Goal: Use online tool/utility: Utilize a website feature to perform a specific function

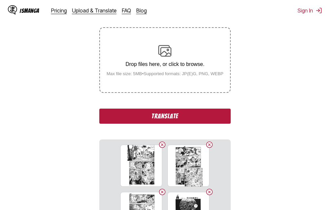
scroll to position [116, 0]
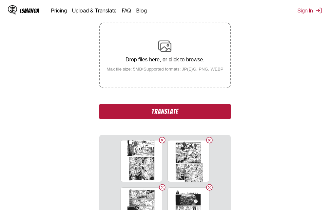
click at [172, 108] on button "Translate" at bounding box center [164, 111] width 131 height 15
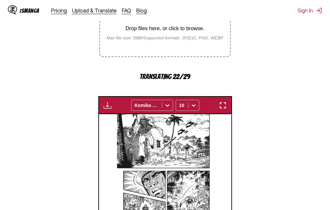
scroll to position [180, 0]
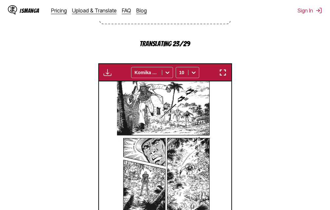
click at [226, 72] on img "button" at bounding box center [223, 73] width 8 height 8
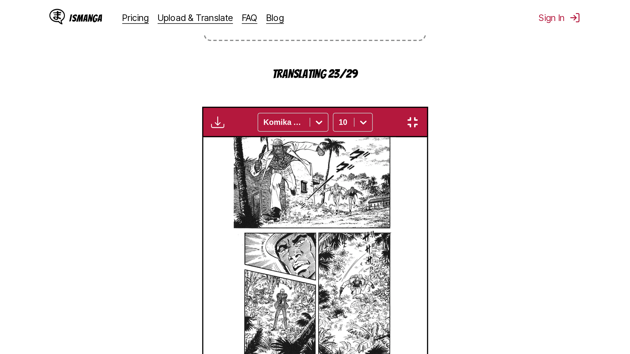
scroll to position [69, 0]
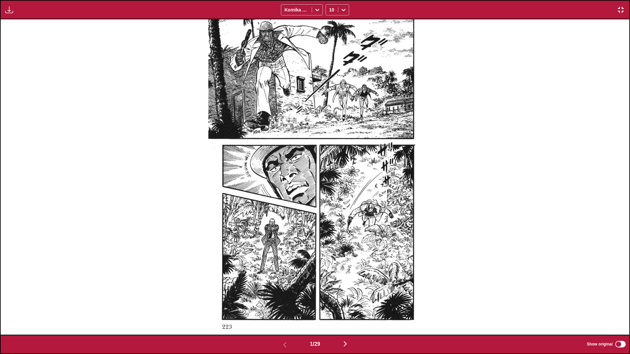
click at [330, 8] on img "button" at bounding box center [620, 10] width 8 height 8
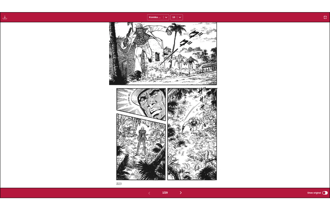
scroll to position [195, 0]
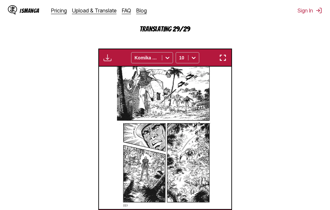
click at [223, 57] on img "button" at bounding box center [223, 58] width 8 height 8
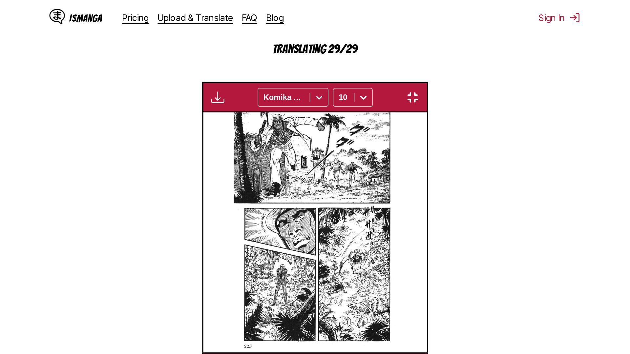
scroll to position [69, 0]
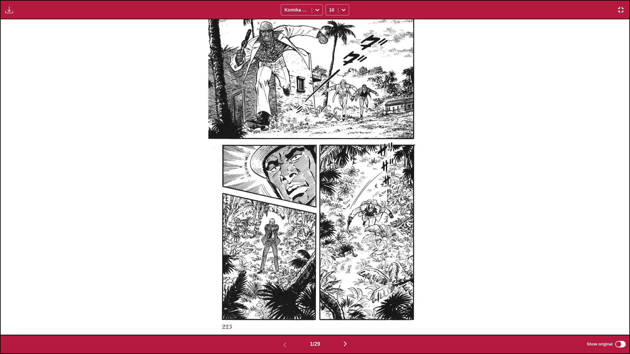
click at [330, 10] on img "button" at bounding box center [620, 10] width 8 height 8
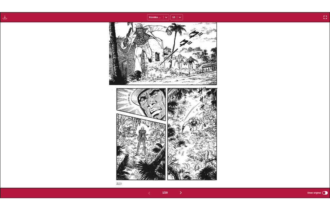
scroll to position [195, 0]
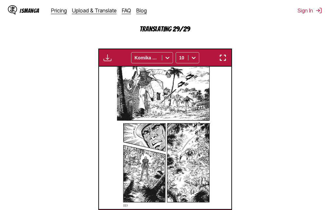
drag, startPoint x: 226, startPoint y: 60, endPoint x: 440, endPoint y: 139, distance: 227.9
click at [226, 60] on img "button" at bounding box center [223, 58] width 8 height 8
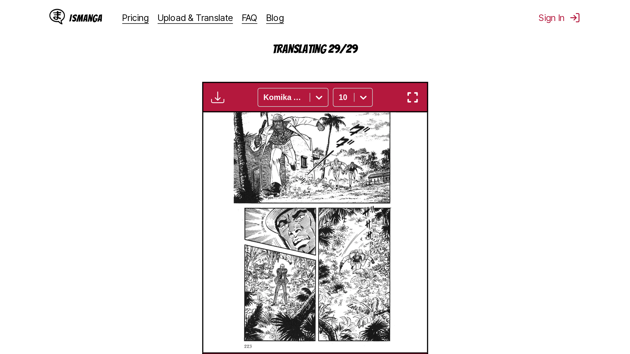
scroll to position [69, 0]
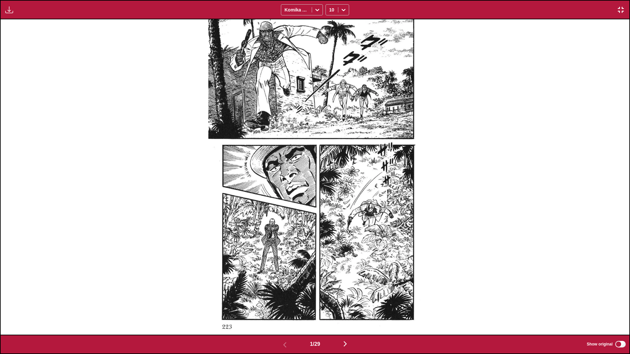
click at [330, 210] on img "button" at bounding box center [345, 344] width 8 height 8
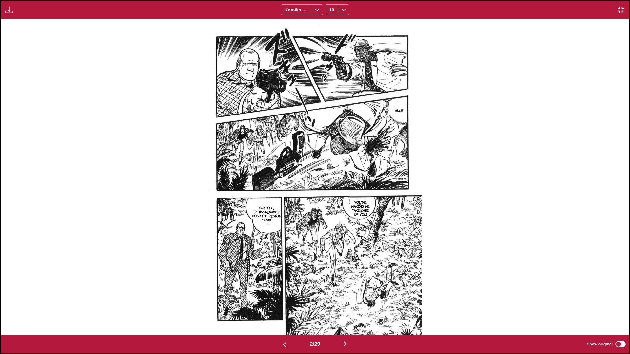
click at [330, 210] on img "button" at bounding box center [345, 344] width 8 height 8
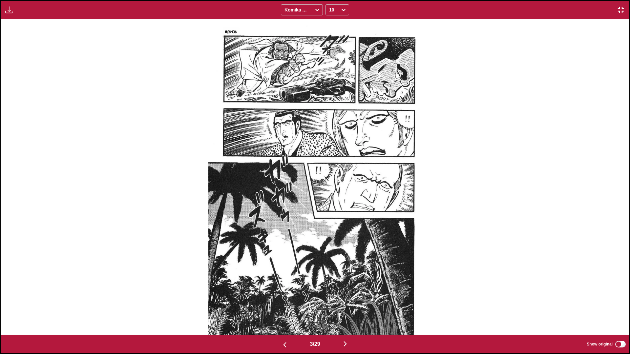
click at [330, 210] on img "button" at bounding box center [345, 344] width 8 height 8
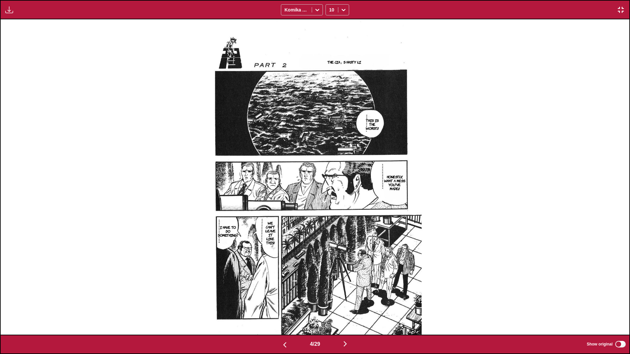
click at [330, 12] on img "button" at bounding box center [620, 10] width 8 height 8
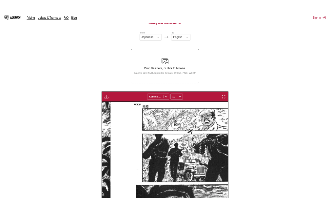
scroll to position [0, 397]
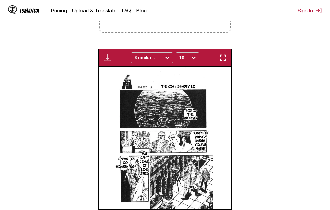
click at [222, 59] on img "button" at bounding box center [223, 58] width 8 height 8
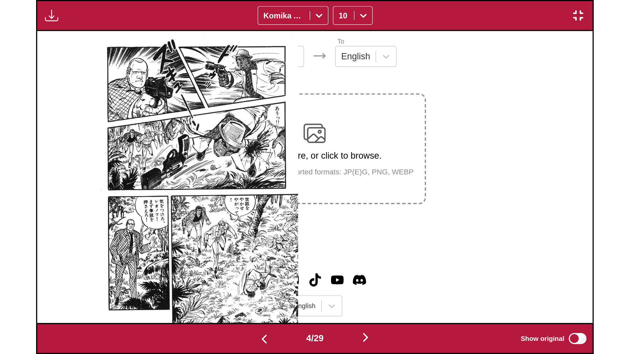
scroll to position [0, 1885]
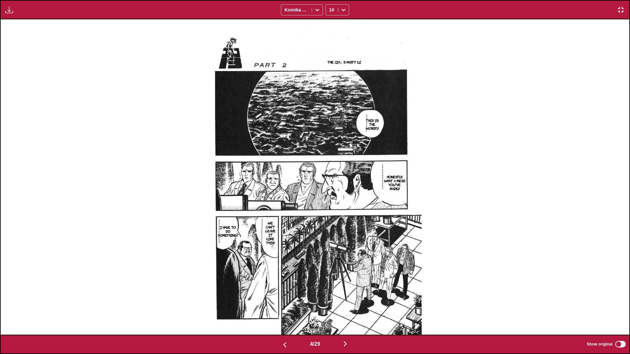
click at [330, 7] on img "button" at bounding box center [620, 10] width 8 height 8
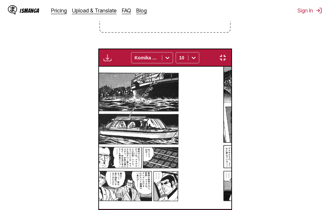
scroll to position [0, 397]
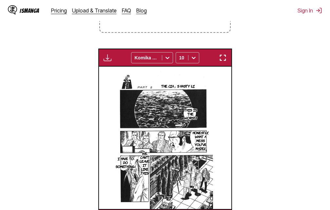
click at [224, 62] on button "button" at bounding box center [223, 57] width 12 height 9
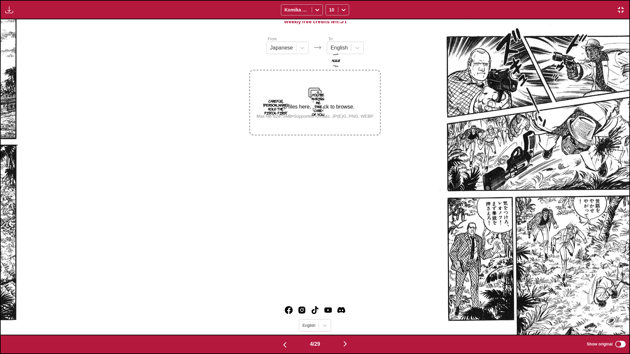
scroll to position [0, 1885]
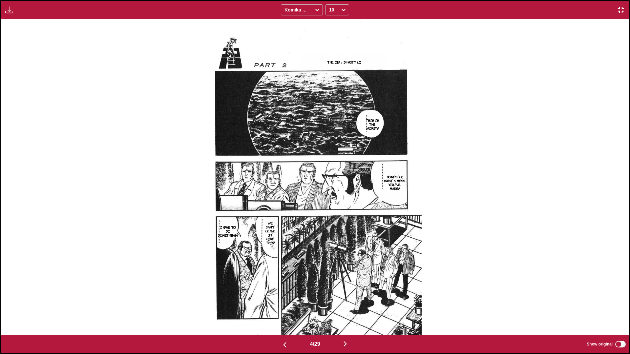
click at [330, 210] on img "button" at bounding box center [345, 344] width 8 height 8
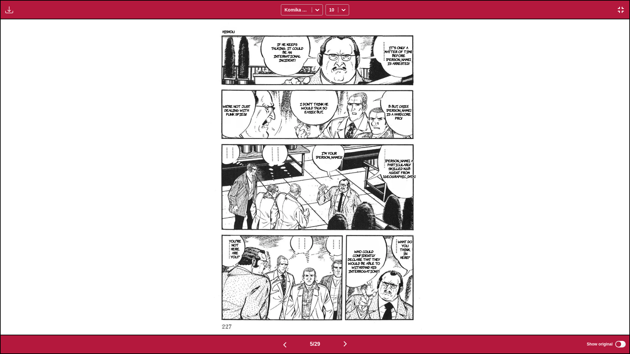
click at [330, 210] on img "button" at bounding box center [345, 344] width 8 height 8
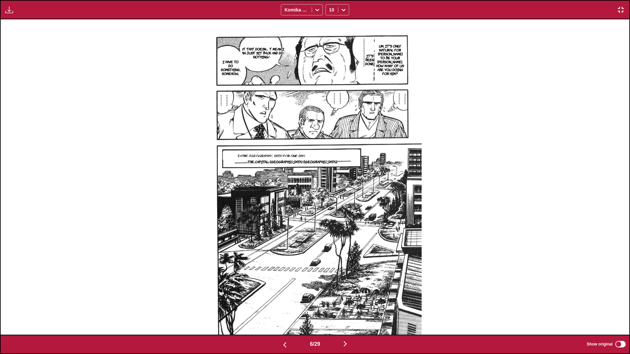
click at [330, 210] on img "button" at bounding box center [345, 344] width 8 height 8
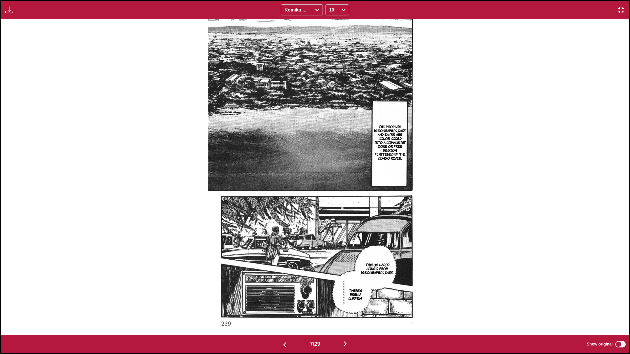
click at [330, 210] on img "button" at bounding box center [345, 344] width 8 height 8
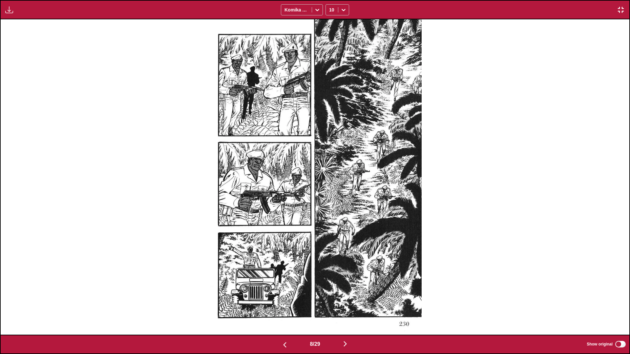
click at [330, 210] on img "button" at bounding box center [345, 344] width 8 height 8
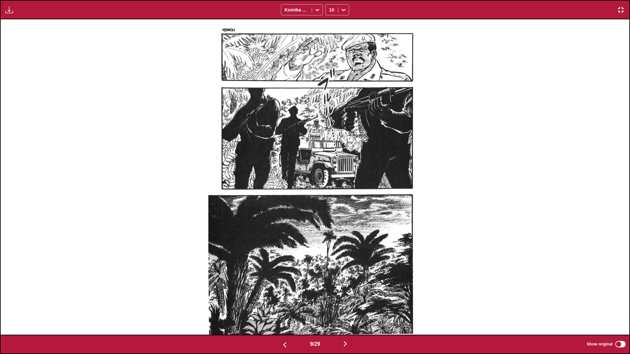
click at [330, 210] on img "button" at bounding box center [345, 344] width 8 height 8
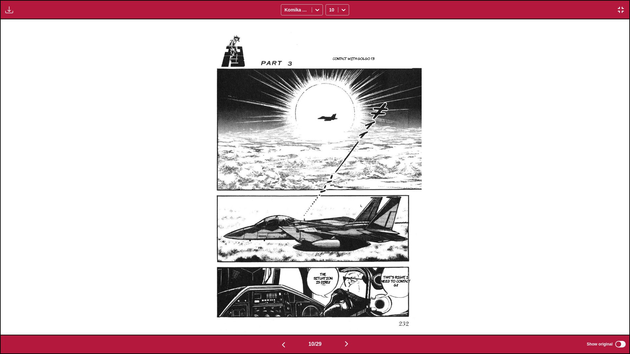
click at [330, 210] on img "button" at bounding box center [346, 344] width 8 height 8
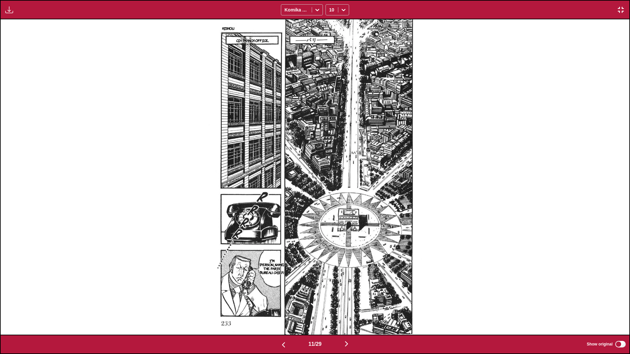
click at [330, 210] on img "button" at bounding box center [346, 344] width 8 height 8
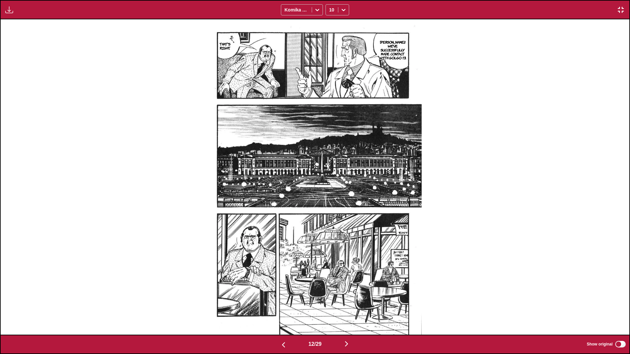
click at [330, 210] on img "button" at bounding box center [346, 344] width 8 height 8
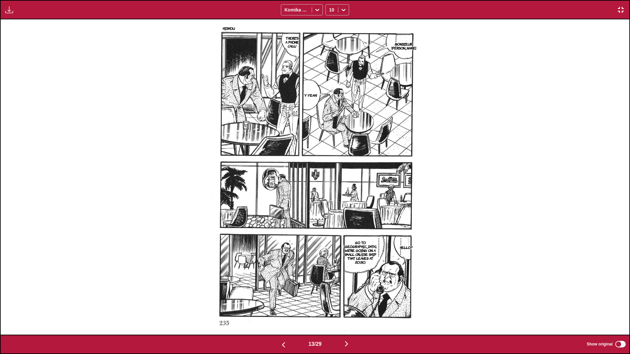
click at [330, 210] on img "button" at bounding box center [346, 344] width 8 height 8
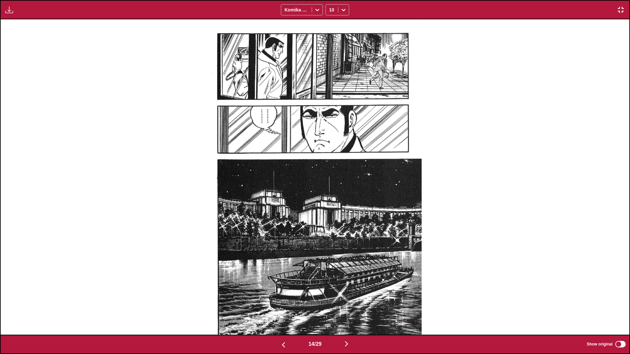
click at [330, 210] on img "button" at bounding box center [346, 344] width 8 height 8
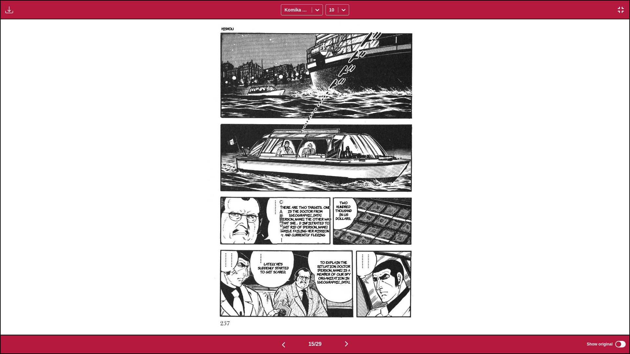
click at [330, 210] on img "button" at bounding box center [346, 344] width 8 height 8
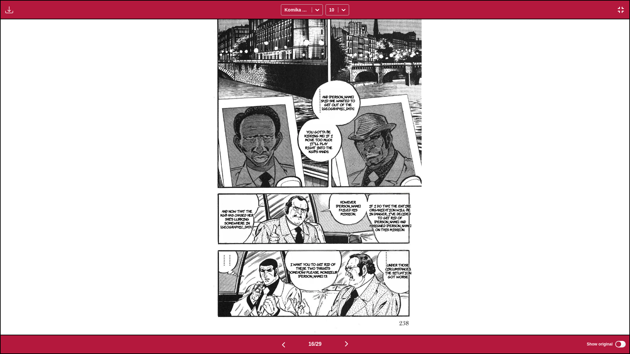
click at [330, 210] on img "button" at bounding box center [346, 344] width 8 height 8
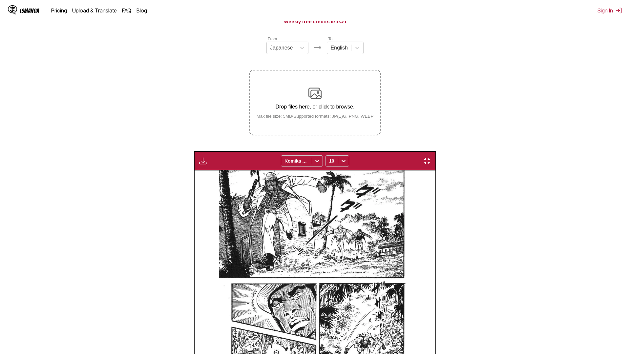
scroll to position [0, 10052]
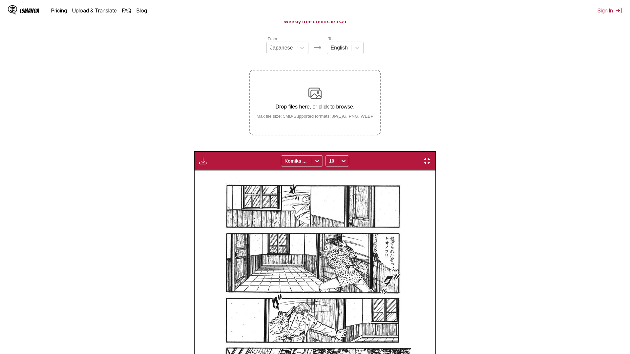
scroll to position [0, 11937]
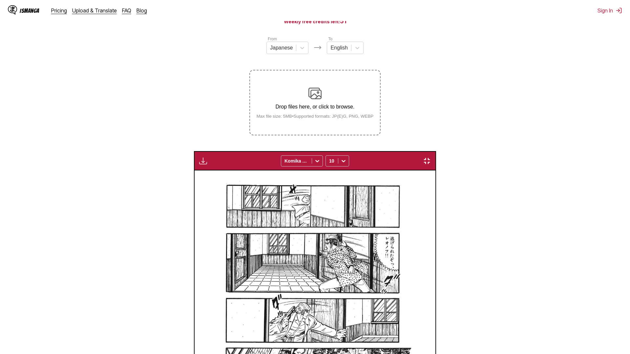
scroll to position [0, 15078]
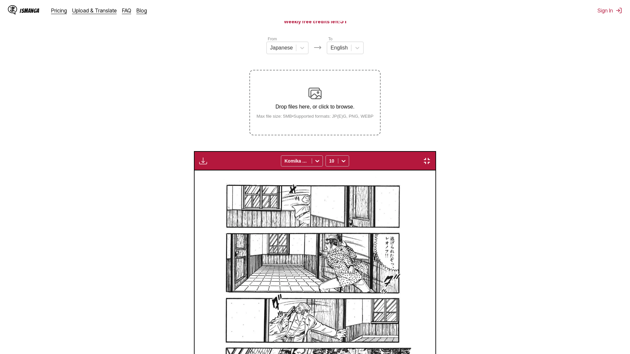
click at [431, 157] on img "button" at bounding box center [427, 161] width 8 height 8
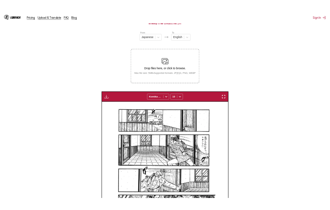
scroll to position [0, 3709]
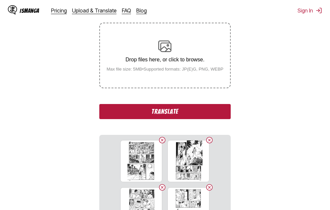
scroll to position [149, 0]
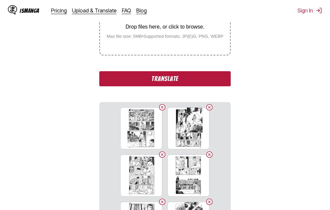
click at [169, 81] on button "Translate" at bounding box center [164, 78] width 131 height 15
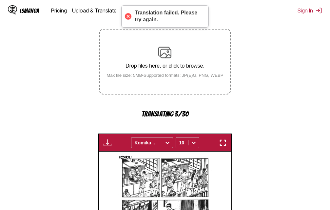
scroll to position [175, 0]
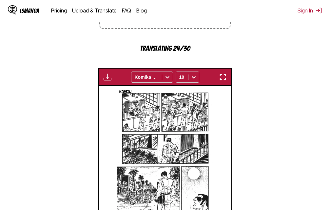
click at [224, 76] on img "button" at bounding box center [223, 77] width 8 height 8
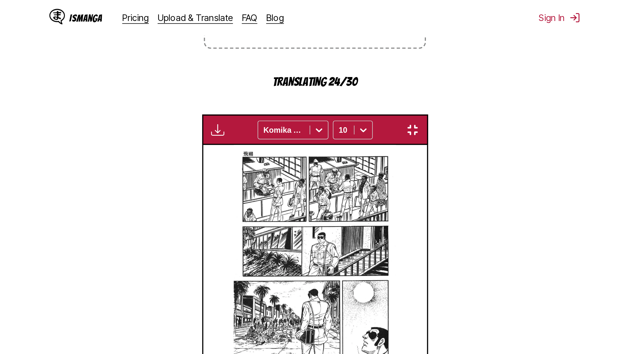
scroll to position [69, 0]
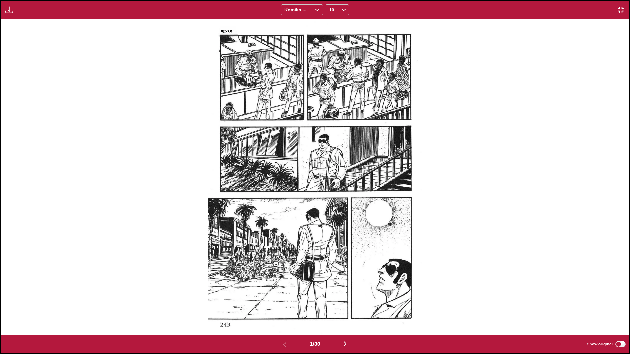
click at [330, 210] on div "1 / 30 Show original" at bounding box center [315, 344] width 630 height 19
click at [330, 210] on img "button" at bounding box center [345, 344] width 8 height 8
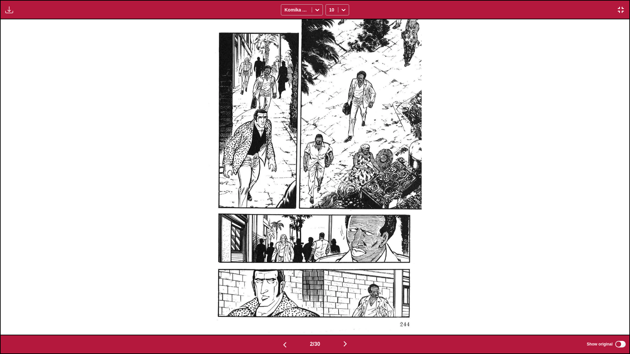
click at [330, 210] on img "button" at bounding box center [345, 344] width 8 height 8
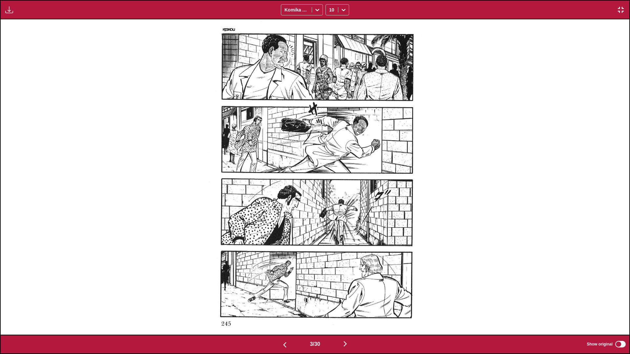
click at [330, 210] on img "button" at bounding box center [345, 344] width 8 height 8
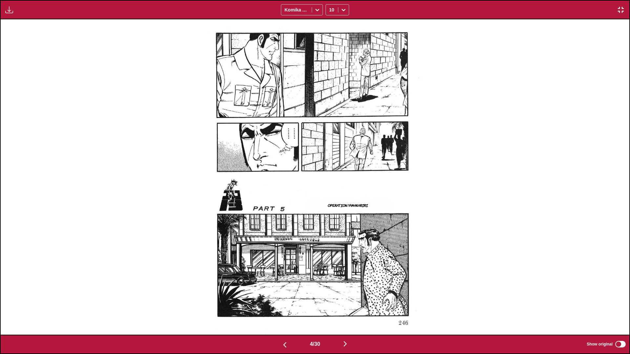
click at [330, 210] on img "button" at bounding box center [345, 344] width 8 height 8
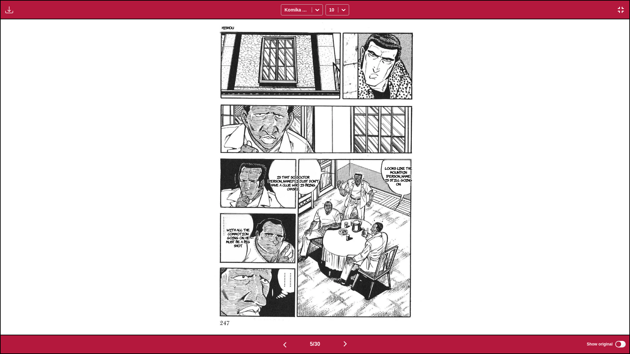
click at [330, 210] on img "button" at bounding box center [345, 344] width 8 height 8
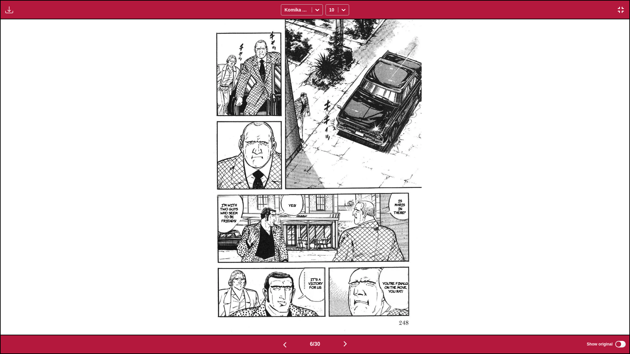
click at [330, 210] on img "button" at bounding box center [345, 344] width 8 height 8
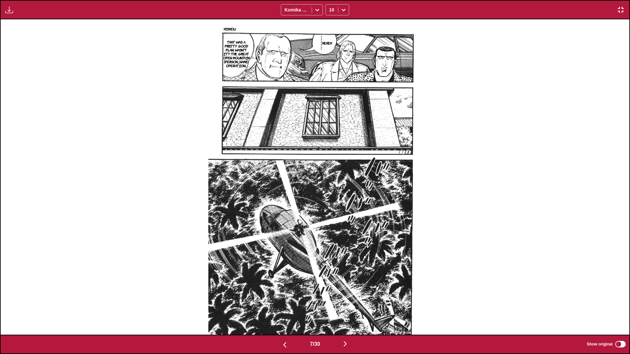
click at [330, 210] on img "button" at bounding box center [345, 344] width 8 height 8
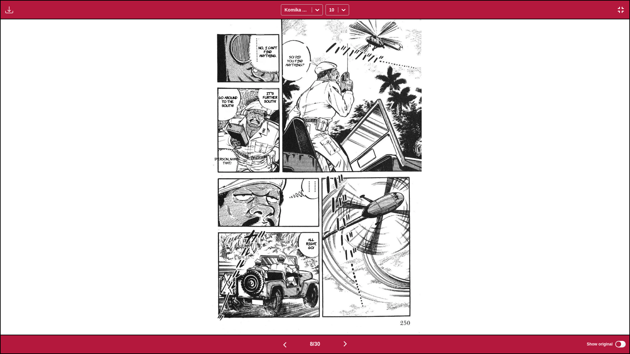
click at [330, 210] on img "button" at bounding box center [345, 344] width 8 height 8
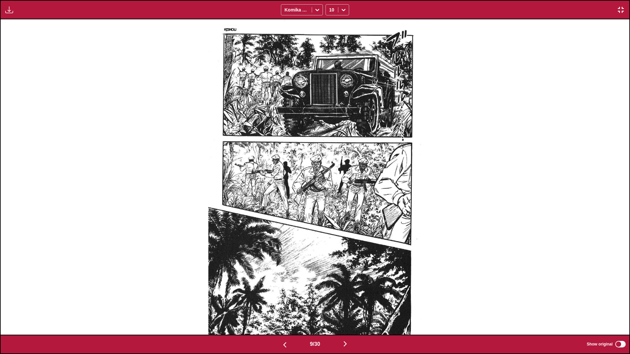
click at [330, 210] on img "button" at bounding box center [345, 344] width 8 height 8
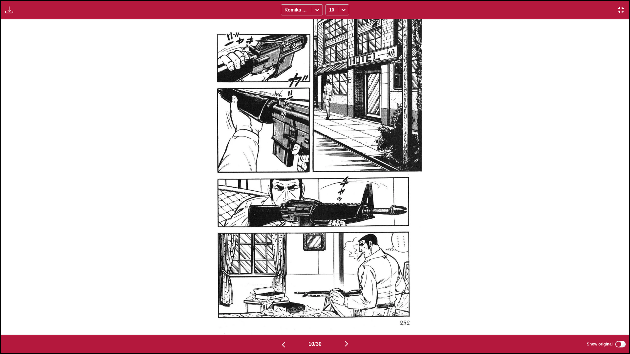
click at [330, 210] on img "button" at bounding box center [346, 344] width 8 height 8
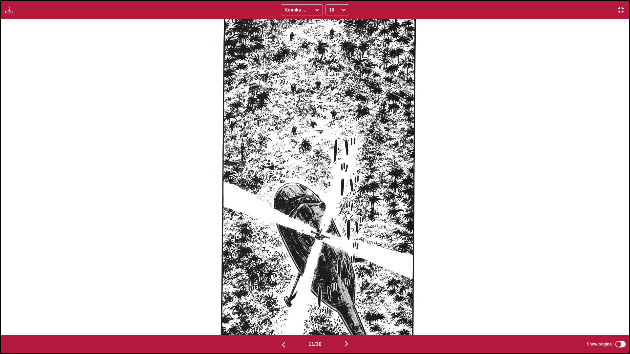
click at [330, 210] on img "button" at bounding box center [346, 344] width 8 height 8
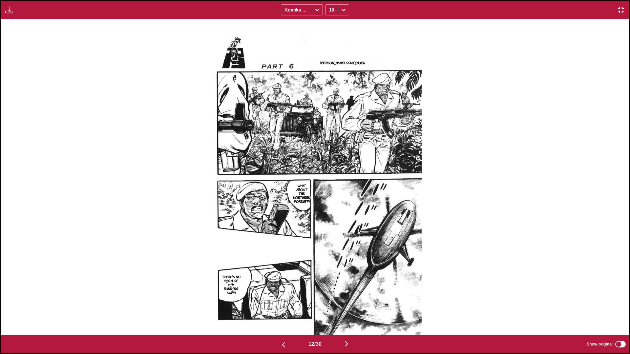
click at [330, 210] on img "button" at bounding box center [346, 344] width 8 height 8
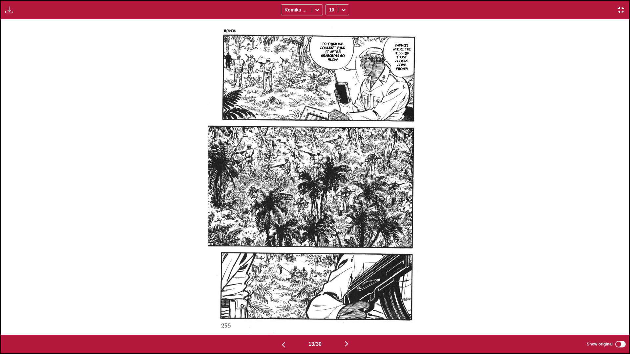
click at [330, 210] on img "button" at bounding box center [346, 344] width 8 height 8
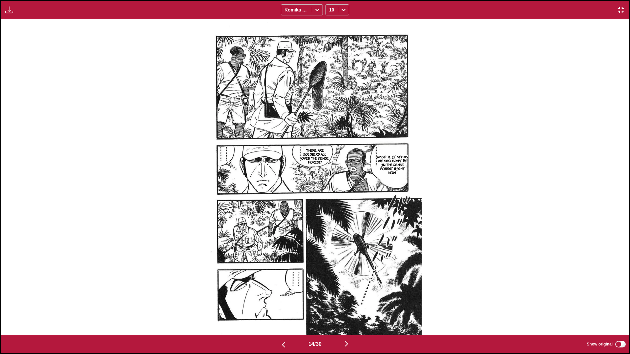
click at [330, 210] on img "button" at bounding box center [346, 344] width 8 height 8
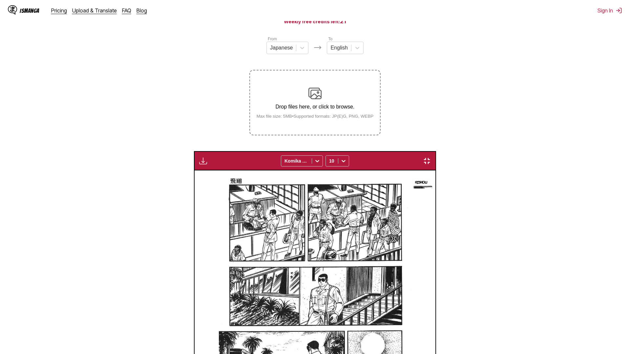
scroll to position [0, 8796]
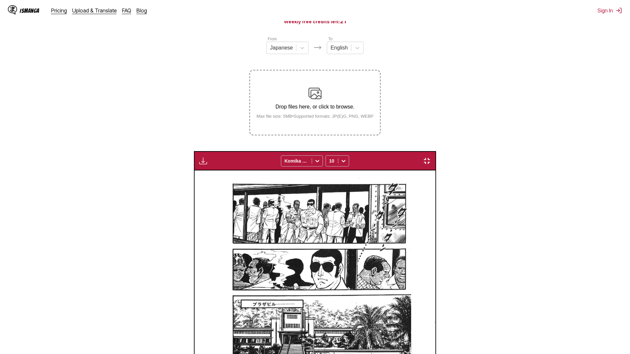
scroll to position [0, 10680]
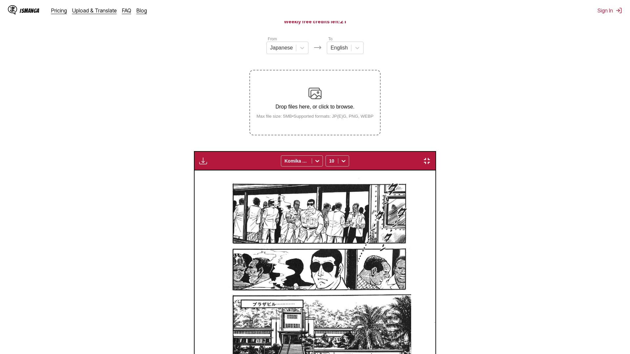
scroll to position [0, 13822]
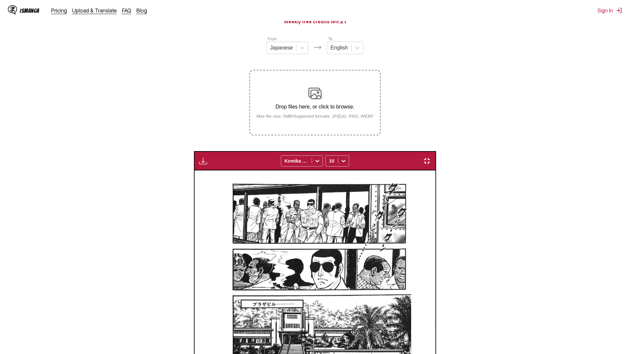
scroll to position [0, 16963]
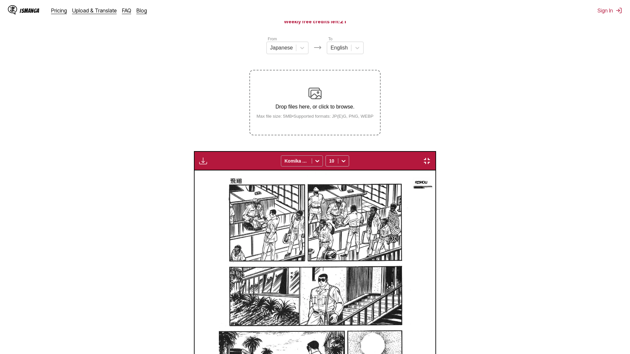
scroll to position [0, 17591]
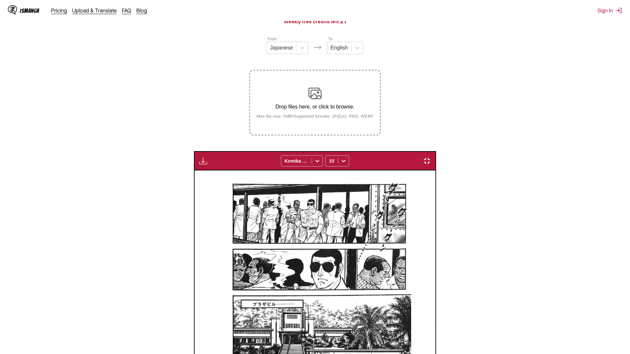
click at [431, 157] on img "button" at bounding box center [427, 161] width 8 height 8
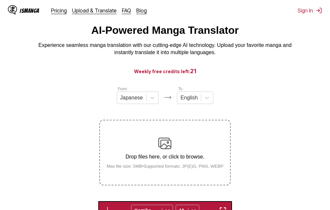
scroll to position [0, 0]
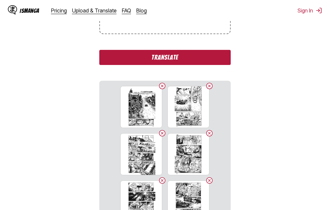
scroll to position [182, 0]
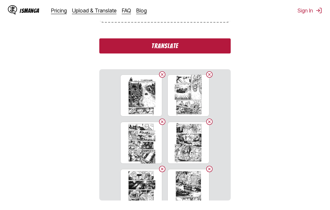
click at [185, 44] on button "Translate" at bounding box center [164, 45] width 131 height 15
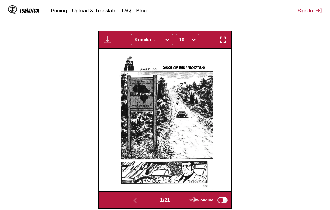
scroll to position [180, 0]
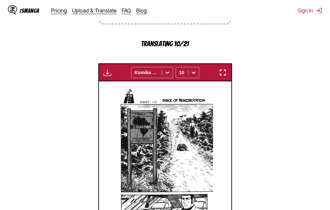
click at [225, 72] on img "button" at bounding box center [223, 73] width 8 height 8
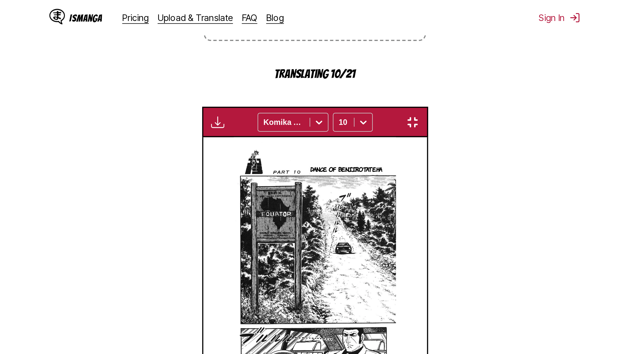
scroll to position [69, 0]
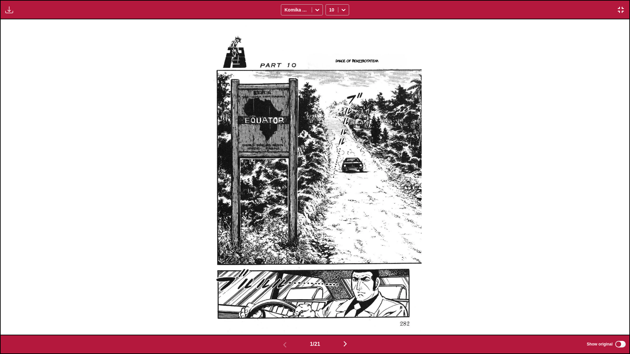
click at [330, 210] on img "button" at bounding box center [345, 344] width 8 height 8
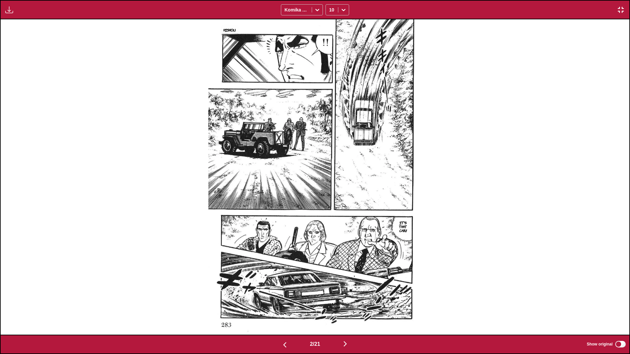
click at [330, 210] on img "button" at bounding box center [345, 344] width 8 height 8
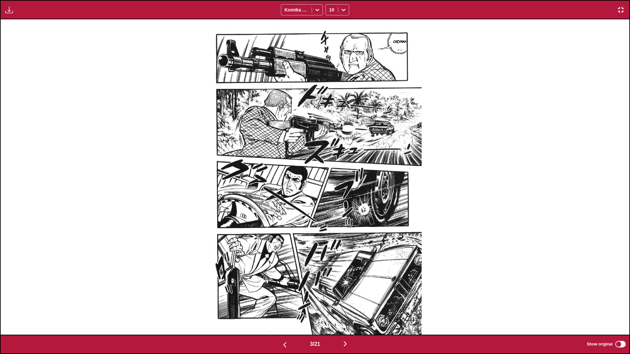
click at [330, 210] on img "button" at bounding box center [345, 344] width 8 height 8
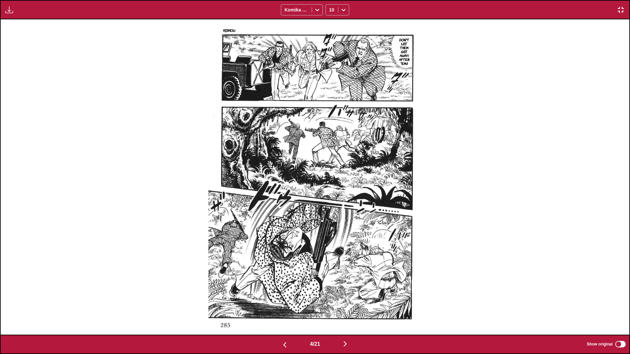
click at [330, 210] on img "button" at bounding box center [345, 344] width 8 height 8
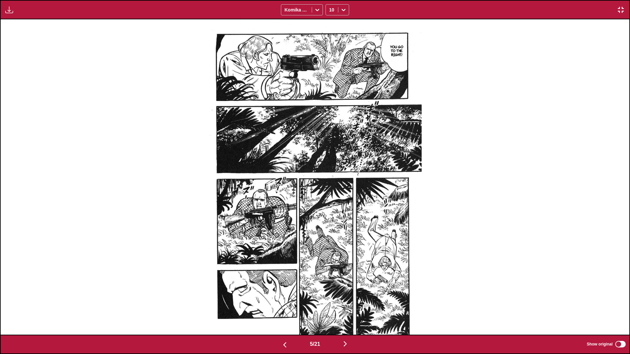
click at [330, 210] on img "button" at bounding box center [345, 344] width 8 height 8
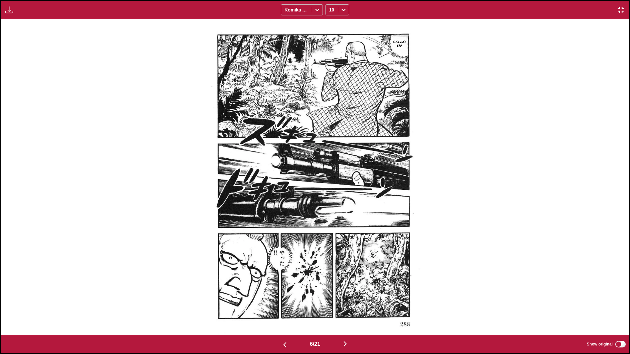
click at [330, 210] on img "button" at bounding box center [345, 344] width 8 height 8
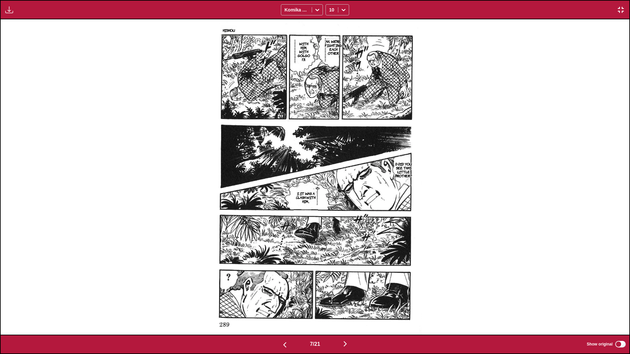
click at [330, 210] on img "button" at bounding box center [345, 344] width 8 height 8
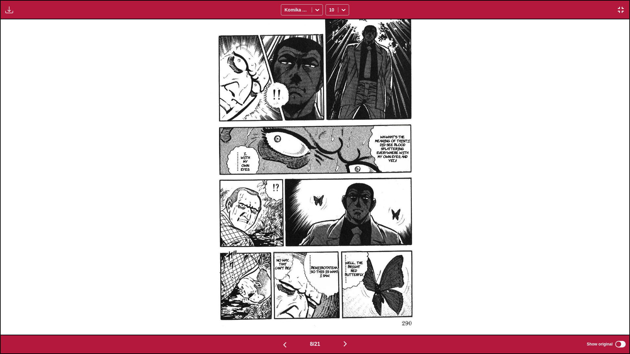
click at [330, 210] on img "button" at bounding box center [345, 344] width 8 height 8
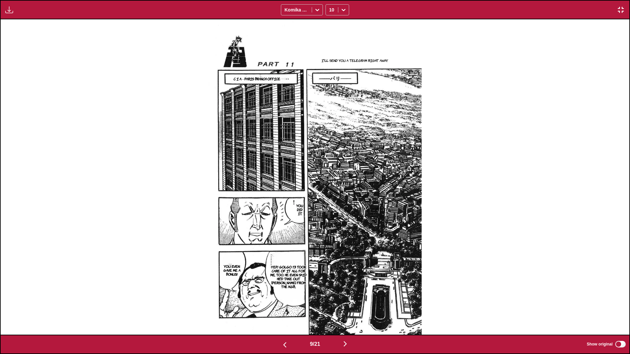
drag, startPoint x: 282, startPoint y: 51, endPoint x: 292, endPoint y: 140, distance: 89.7
drag, startPoint x: 292, startPoint y: 140, endPoint x: 160, endPoint y: 127, distance: 132.5
click at [160, 127] on div "I'll send you a telegram right away. C I A - Paris Branch Office You did it. Ye…" at bounding box center [315, 176] width 628 height 315
click at [330, 210] on img "button" at bounding box center [345, 344] width 8 height 8
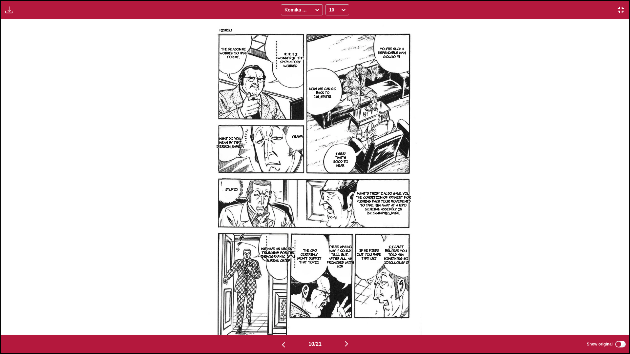
click at [330, 210] on img "button" at bounding box center [346, 344] width 8 height 8
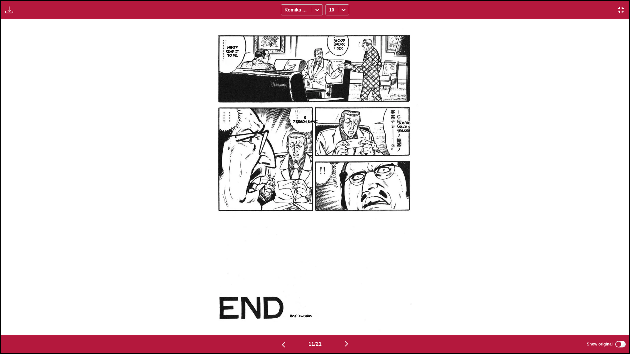
click at [330, 210] on img "button" at bounding box center [346, 344] width 8 height 8
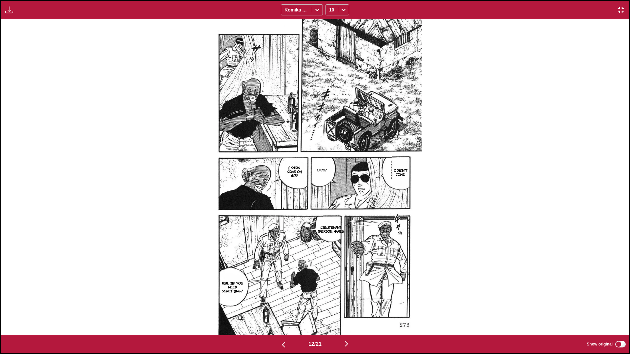
click at [330, 210] on img "button" at bounding box center [346, 344] width 8 height 8
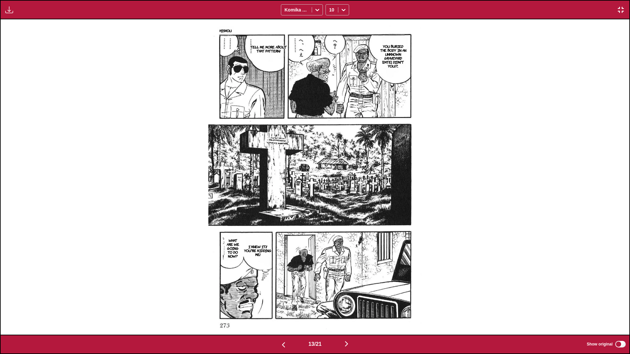
click at [330, 210] on img "button" at bounding box center [346, 344] width 8 height 8
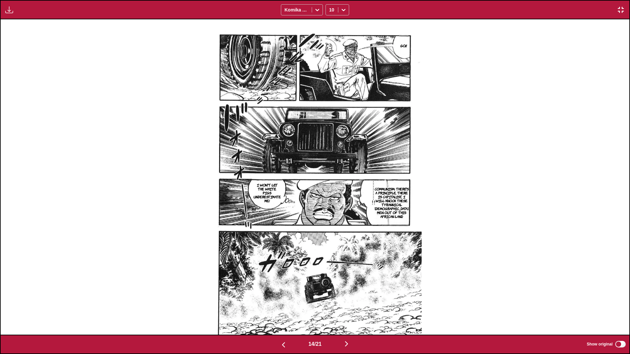
click at [330, 210] on button "button" at bounding box center [346, 345] width 39 height 10
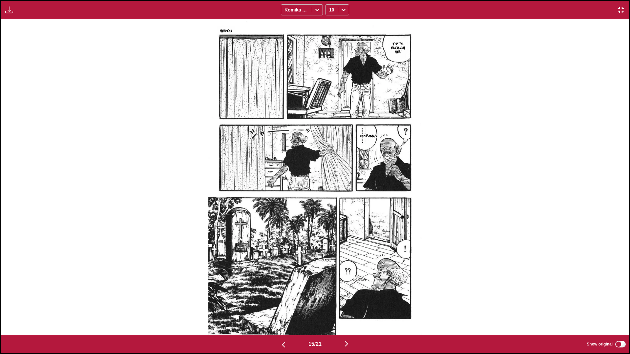
drag, startPoint x: 289, startPoint y: 153, endPoint x: 289, endPoint y: 158, distance: 4.3
drag, startPoint x: 289, startPoint y: 158, endPoint x: 479, endPoint y: 74, distance: 207.5
click at [330, 74] on div "Hishou That's enough, sir! Husband?!" at bounding box center [315, 176] width 628 height 315
click at [330, 210] on img "button" at bounding box center [346, 344] width 8 height 8
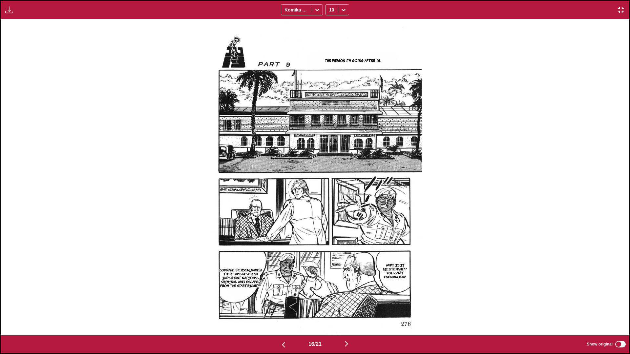
click at [330, 210] on img "button" at bounding box center [346, 344] width 8 height 8
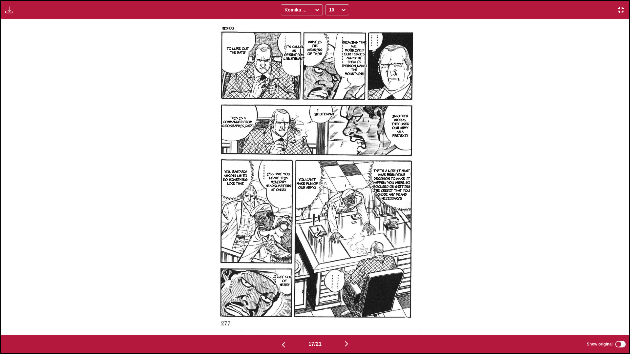
click at [330, 210] on img "button" at bounding box center [346, 344] width 8 height 8
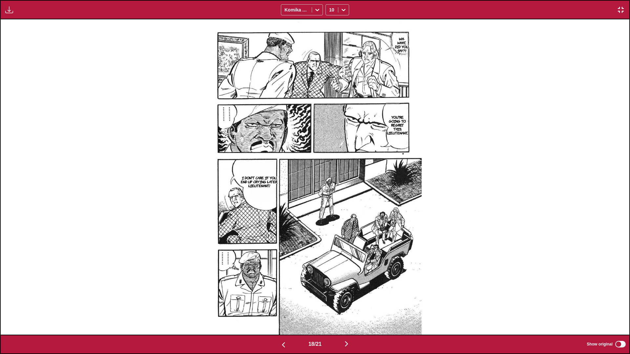
click at [330, 210] on img "button" at bounding box center [346, 344] width 8 height 8
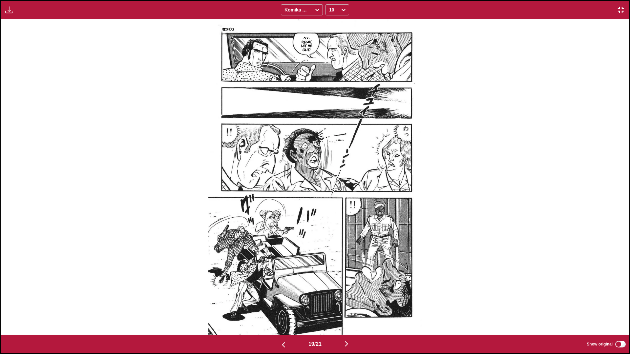
click at [330, 210] on img "button" at bounding box center [346, 344] width 8 height 8
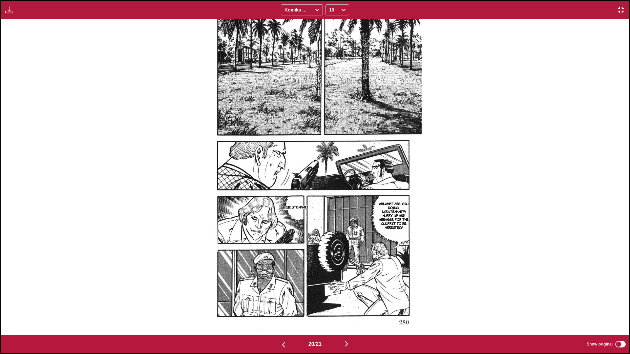
click at [330, 210] on img "button" at bounding box center [346, 344] width 8 height 8
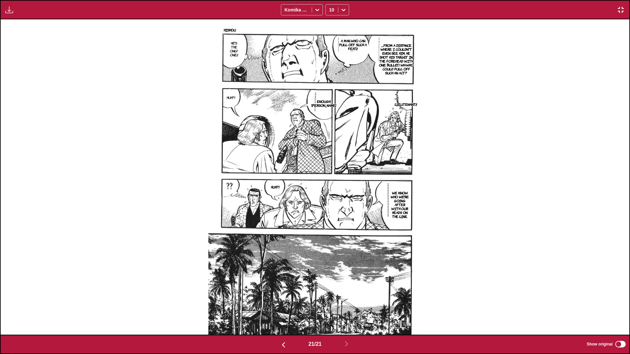
click at [330, 9] on img "button" at bounding box center [620, 10] width 8 height 8
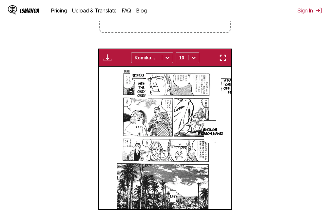
scroll to position [0, 2649]
